Goal: Check status: Check status

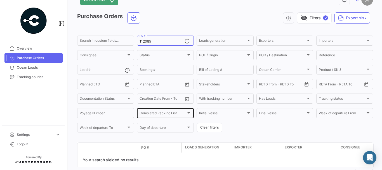
scroll to position [9, 0]
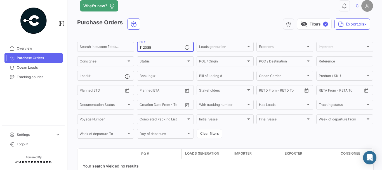
click at [162, 46] on input "112085" at bounding box center [162, 48] width 45 height 4
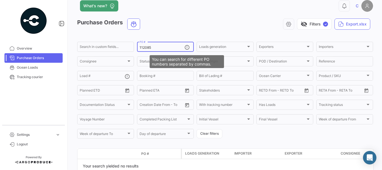
click at [186, 46] on mat-icon at bounding box center [188, 47] width 7 height 7
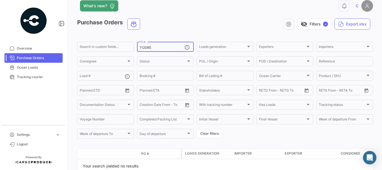
click at [186, 46] on mat-icon at bounding box center [188, 47] width 7 height 7
click at [171, 50] on div "112085 PO #" at bounding box center [162, 46] width 45 height 11
click at [169, 47] on input "112085" at bounding box center [162, 48] width 45 height 4
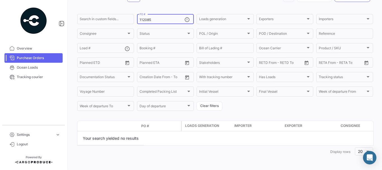
scroll to position [37, 0]
drag, startPoint x: 157, startPoint y: 20, endPoint x: 137, endPoint y: 16, distance: 20.7
click at [137, 16] on div "112085 PO #" at bounding box center [165, 18] width 57 height 11
paste input "3152"
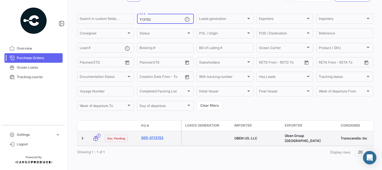
type input "113152"
click at [159, 137] on link "005-0113152" at bounding box center [159, 137] width 37 height 5
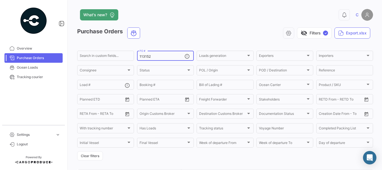
click at [161, 50] on div "113152 PO #" at bounding box center [162, 55] width 45 height 11
drag, startPoint x: 155, startPoint y: 54, endPoint x: 136, endPoint y: 55, distance: 19.1
click at [137, 55] on div "113152 PO #" at bounding box center [165, 55] width 57 height 11
drag, startPoint x: 151, startPoint y: 56, endPoint x: 138, endPoint y: 58, distance: 12.5
click at [138, 58] on div "113152 PO #" at bounding box center [165, 55] width 57 height 11
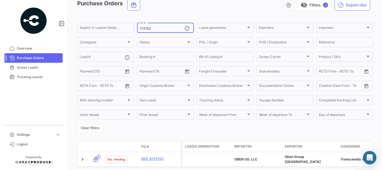
scroll to position [52, 0]
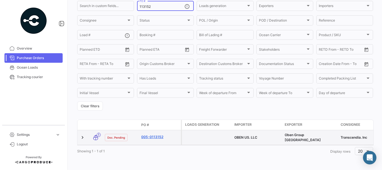
click at [154, 134] on link "005-0113152" at bounding box center [159, 136] width 37 height 5
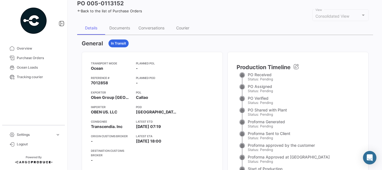
scroll to position [56, 0]
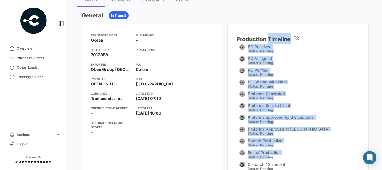
drag, startPoint x: 264, startPoint y: 42, endPoint x: 255, endPoint y: 151, distance: 109.8
click at [268, 156] on app-po-stages-timeline "Production Timeline PO Received Status: Pending PO Assigned Status: Pending PO …" at bounding box center [298, 103] width 123 height 140
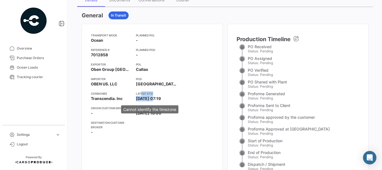
drag, startPoint x: 138, startPoint y: 95, endPoint x: 154, endPoint y: 97, distance: 15.8
click at [148, 97] on app-card-info-label "Latest ETD [DATE] 07:19" at bounding box center [156, 96] width 41 height 10
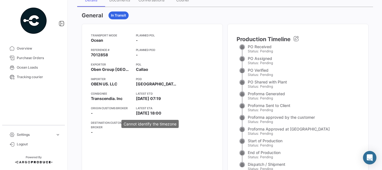
click at [154, 114] on span "[DATE] 18:00" at bounding box center [148, 113] width 25 height 6
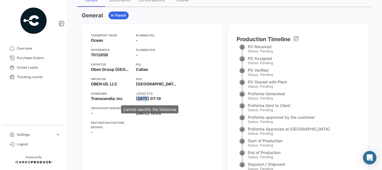
drag, startPoint x: 143, startPoint y: 98, endPoint x: 134, endPoint y: 100, distance: 9.3
click at [136, 100] on span "[DATE] 07:19" at bounding box center [148, 99] width 25 height 6
click at [151, 123] on div "Planned POL - Planned POD - POL Callao [GEOGRAPHIC_DATA] Latest ETD [DATE] 07:1…" at bounding box center [156, 86] width 41 height 106
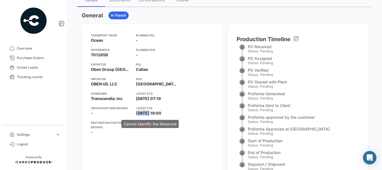
drag, startPoint x: 144, startPoint y: 113, endPoint x: 133, endPoint y: 115, distance: 10.3
click at [136, 115] on span "[DATE] 18:00" at bounding box center [148, 113] width 25 height 6
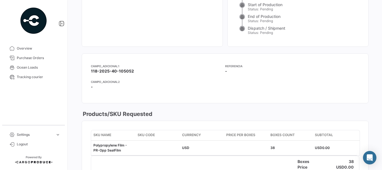
scroll to position [196, 0]
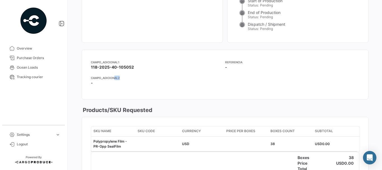
drag, startPoint x: 115, startPoint y: 80, endPoint x: 196, endPoint y: 99, distance: 83.1
click at [196, 93] on mat-card-content "Campo_Adicional1 118-2025-40-105052 Referencia - Campo_Adicional2 -" at bounding box center [225, 74] width 287 height 49
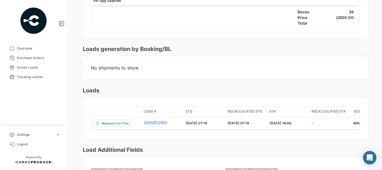
scroll to position [392, 0]
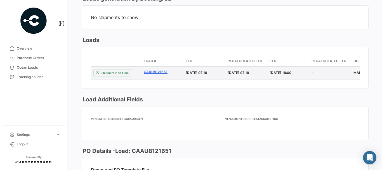
click at [147, 72] on link "CAAU8121651" at bounding box center [162, 71] width 37 height 5
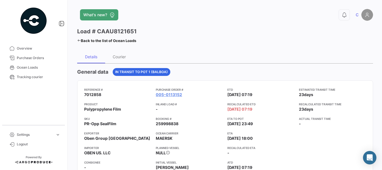
scroll to position [28, 0]
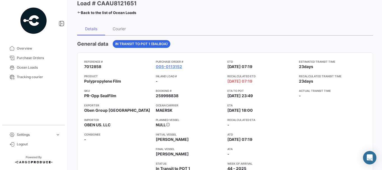
drag, startPoint x: 226, startPoint y: 80, endPoint x: 261, endPoint y: 80, distance: 35.0
click at [261, 80] on div "Reference # 7012858 Product Polypropylene Film SKU PR-Opp SealFilm Exporter Obe…" at bounding box center [225, 124] width 282 height 131
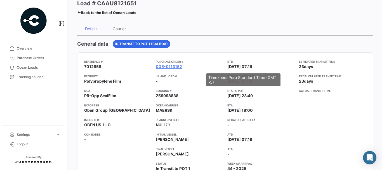
click at [243, 64] on span "[DATE] 07:19" at bounding box center [239, 67] width 25 height 6
click at [226, 83] on div "Timezone: Peru Standard Time (GMT -5)" at bounding box center [243, 79] width 74 height 13
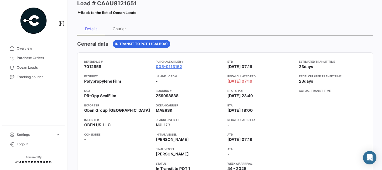
click at [263, 85] on div "ETD [DATE] 07:19 Recalculated ETD [DATE] 07:19 ETA to POT [DATE] 23:49 ETA [DAT…" at bounding box center [260, 124] width 67 height 131
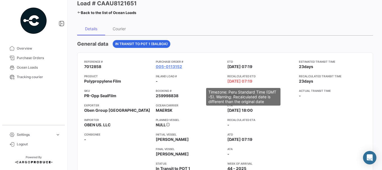
drag, startPoint x: 249, startPoint y: 82, endPoint x: 227, endPoint y: 82, distance: 22.4
click at [227, 82] on app-card-info-label "Recalculated ETD [DATE] 07:19" at bounding box center [260, 79] width 67 height 10
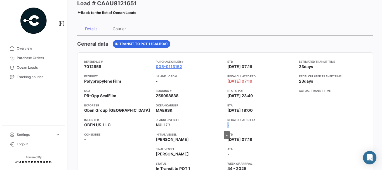
click at [227, 124] on app-card-info-label "Recalculated ETA -" at bounding box center [260, 123] width 67 height 10
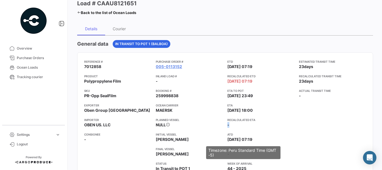
scroll to position [56, 0]
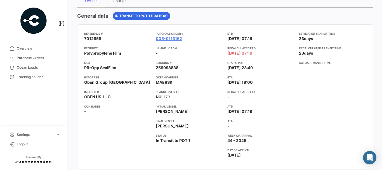
click at [234, 113] on span "[DATE] 07:19" at bounding box center [239, 112] width 25 height 6
drag, startPoint x: 226, startPoint y: 111, endPoint x: 262, endPoint y: 111, distance: 35.5
click at [262, 111] on app-card-info-label "ATD [DATE] 07:19" at bounding box center [260, 109] width 67 height 10
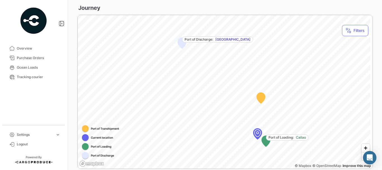
scroll to position [336, 0]
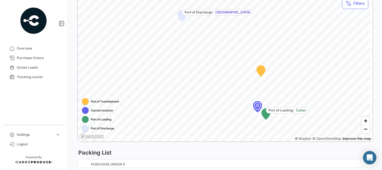
click at [272, 97] on div "Map marker" at bounding box center [257, 106] width 50 height 50
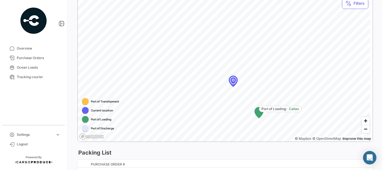
drag, startPoint x: 233, startPoint y: 65, endPoint x: 241, endPoint y: 83, distance: 20.0
click at [243, 79] on div "Map marker" at bounding box center [233, 80] width 50 height 50
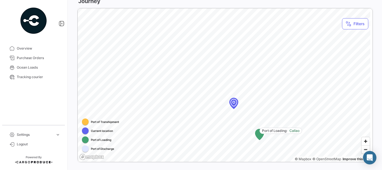
scroll to position [308, 0]
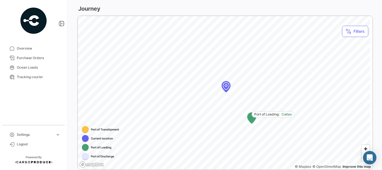
drag, startPoint x: 251, startPoint y: 113, endPoint x: 243, endPoint y: 89, distance: 25.6
click at [243, 89] on div "Map marker" at bounding box center [226, 86] width 50 height 50
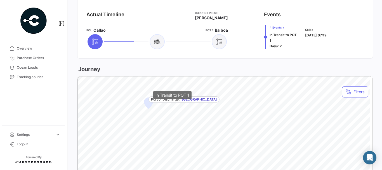
scroll to position [280, 0]
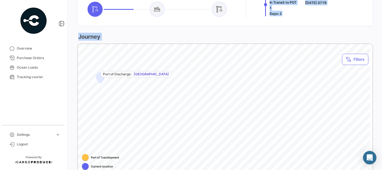
click at [249, 51] on div "Actual Timeline Current [PERSON_NAME] [PERSON_NAME] POT 1 Balboa Events 4 Event…" at bounding box center [225, 100] width 296 height 287
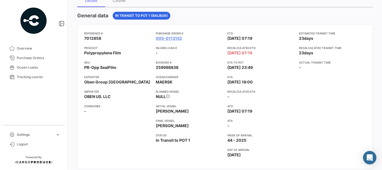
scroll to position [56, 0]
drag, startPoint x: 155, startPoint y: 81, endPoint x: 181, endPoint y: 82, distance: 26.3
click at [181, 82] on app-card-info-value "MAERSK" at bounding box center [189, 82] width 67 height 6
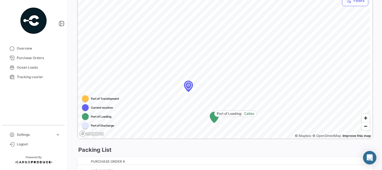
scroll to position [311, 0]
